Goal: Navigation & Orientation: Understand site structure

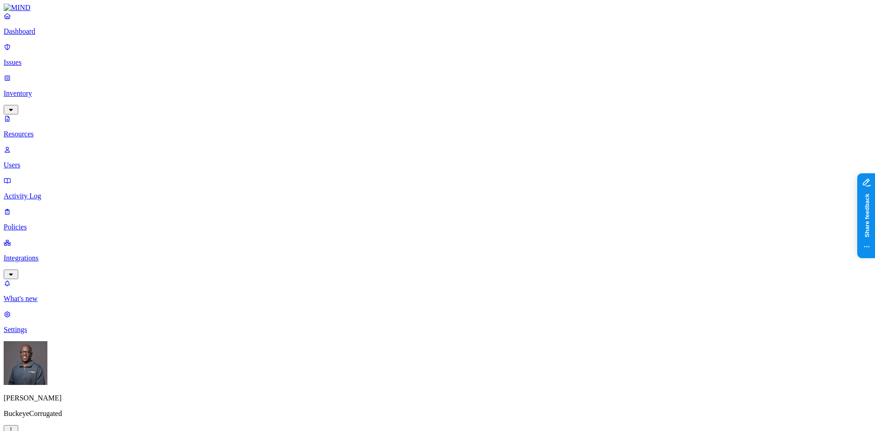
click at [15, 426] on icon "button" at bounding box center [10, 429] width 7 height 6
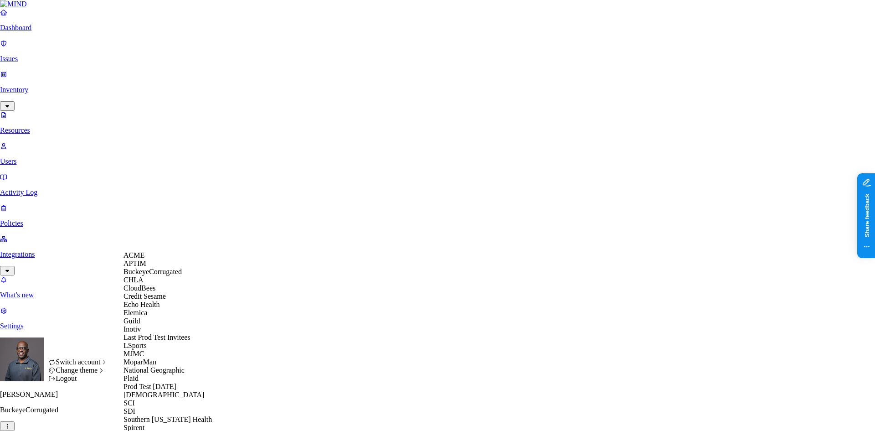
click at [155, 317] on div "Elemica" at bounding box center [167, 312] width 88 height 8
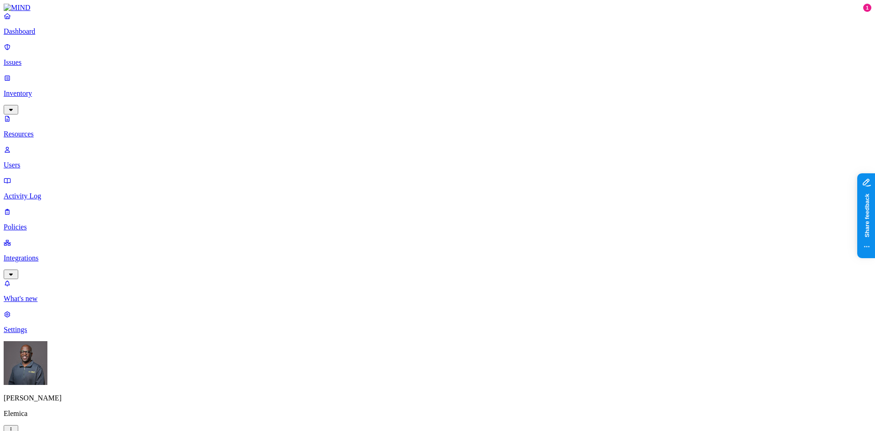
click at [48, 161] on p "Users" at bounding box center [438, 165] width 868 height 8
click at [38, 238] on link "Integrations" at bounding box center [438, 257] width 868 height 39
click at [34, 263] on p "Endpoints" at bounding box center [438, 267] width 868 height 8
click at [43, 334] on p "Settings" at bounding box center [438, 329] width 868 height 8
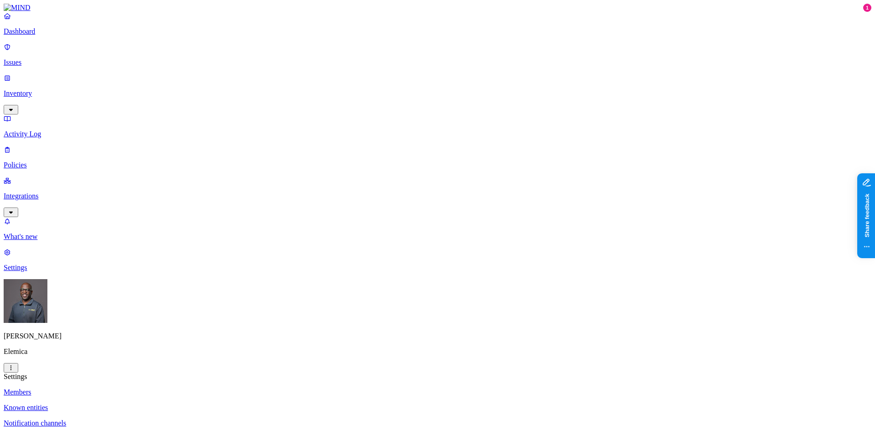
click at [85, 418] on html "Dashboard Issues Inventory Activity Log Policies Integrations What's new 1 Sett…" at bounding box center [437, 287] width 875 height 575
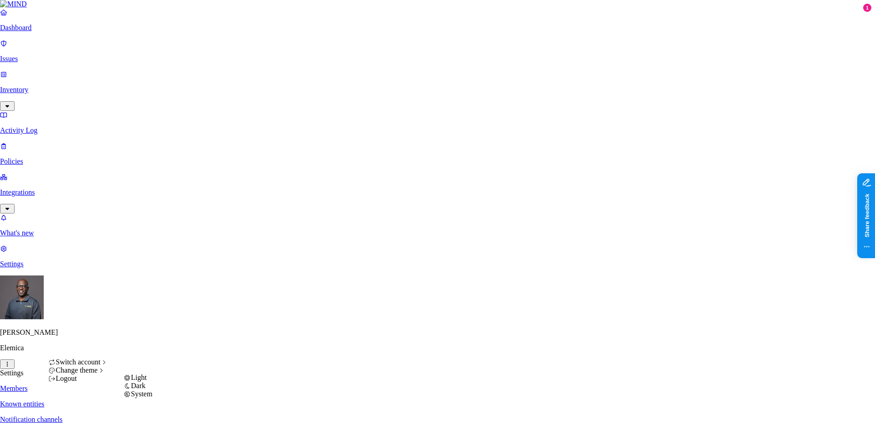
click at [145, 389] on span "Dark" at bounding box center [138, 385] width 15 height 8
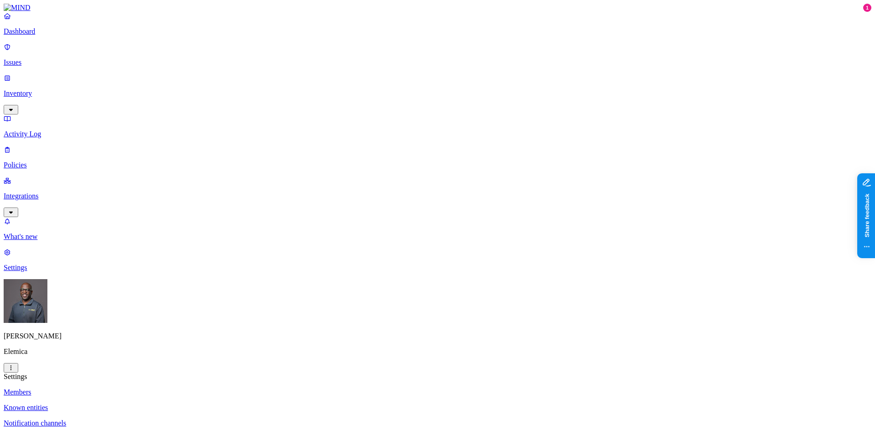
click at [36, 36] on p "Dashboard" at bounding box center [438, 31] width 868 height 8
click at [35, 272] on p "Settings" at bounding box center [438, 267] width 868 height 8
click at [125, 403] on p "Known entities" at bounding box center [438, 407] width 868 height 8
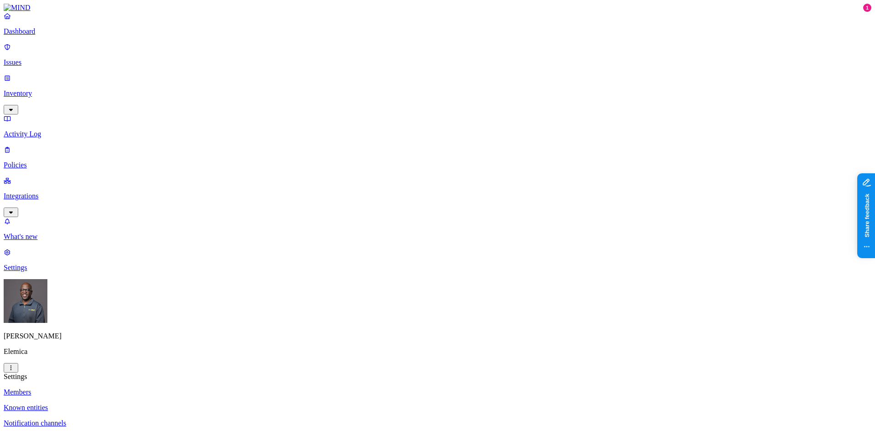
click at [29, 161] on p "Policies" at bounding box center [438, 165] width 868 height 8
click at [37, 58] on p "Issues" at bounding box center [438, 62] width 868 height 8
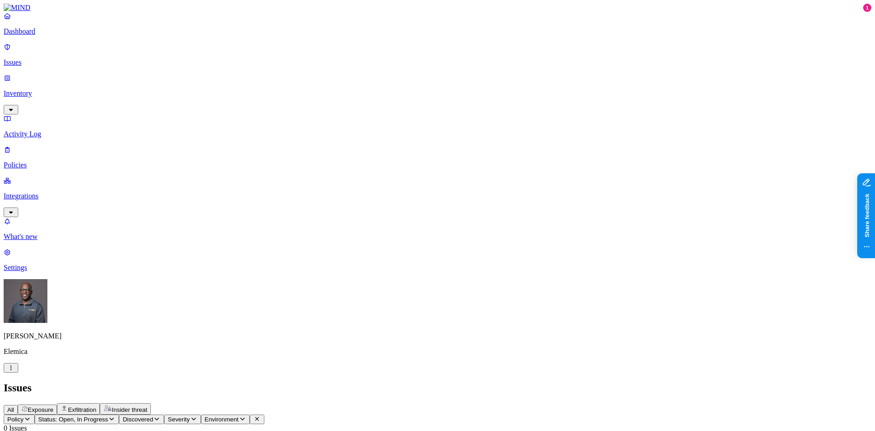
click at [30, 417] on icon "button" at bounding box center [27, 418] width 5 height 3
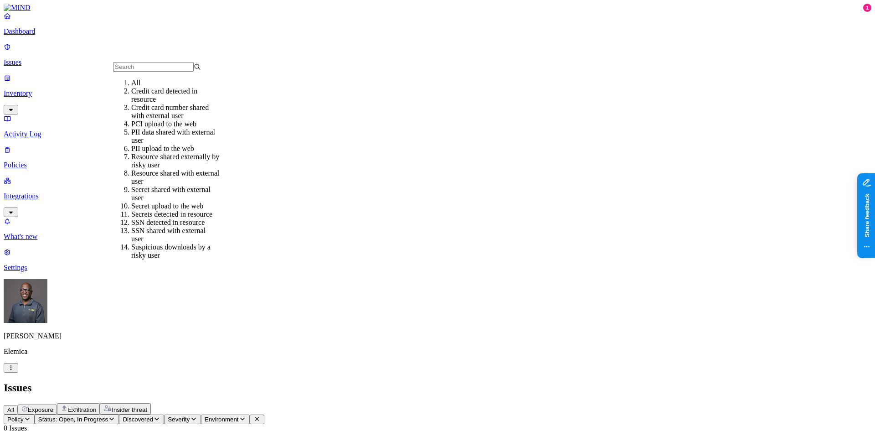
click at [303, 381] on h2 "Issues" at bounding box center [438, 387] width 868 height 12
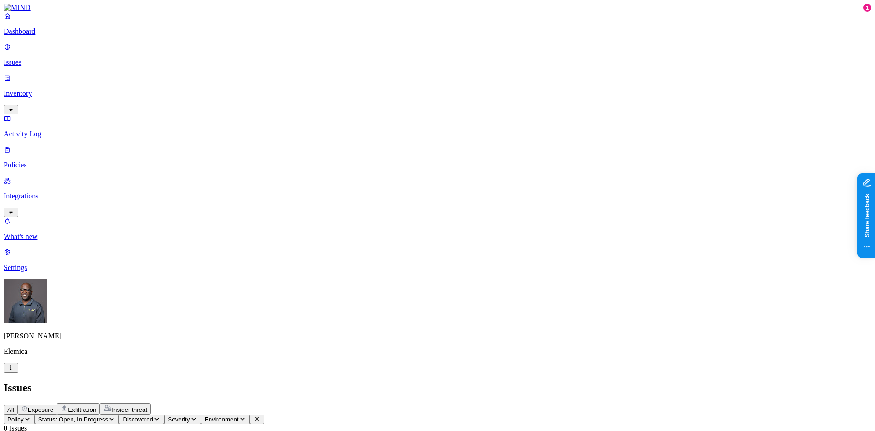
click at [246, 416] on icon "button" at bounding box center [242, 419] width 7 height 6
click at [344, 104] on span "Endpoint" at bounding box center [345, 106] width 27 height 8
click at [160, 416] on icon "button" at bounding box center [156, 419] width 7 height 6
click at [318, 381] on header "Issues All Exposure Exfiltration Insider threat" at bounding box center [438, 397] width 868 height 33
click at [31, 416] on icon "button" at bounding box center [27, 419] width 7 height 6
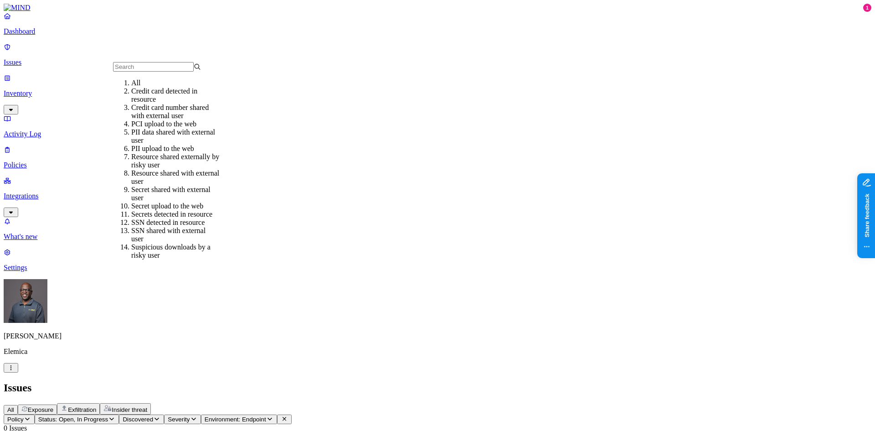
click at [31, 161] on p "Policies" at bounding box center [438, 165] width 868 height 8
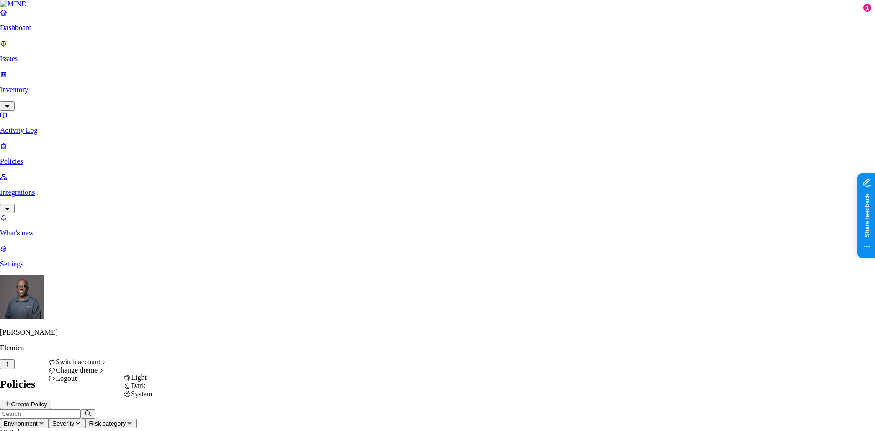
click at [142, 381] on span "Light" at bounding box center [139, 377] width 16 height 8
